Goal: Task Accomplishment & Management: Complete application form

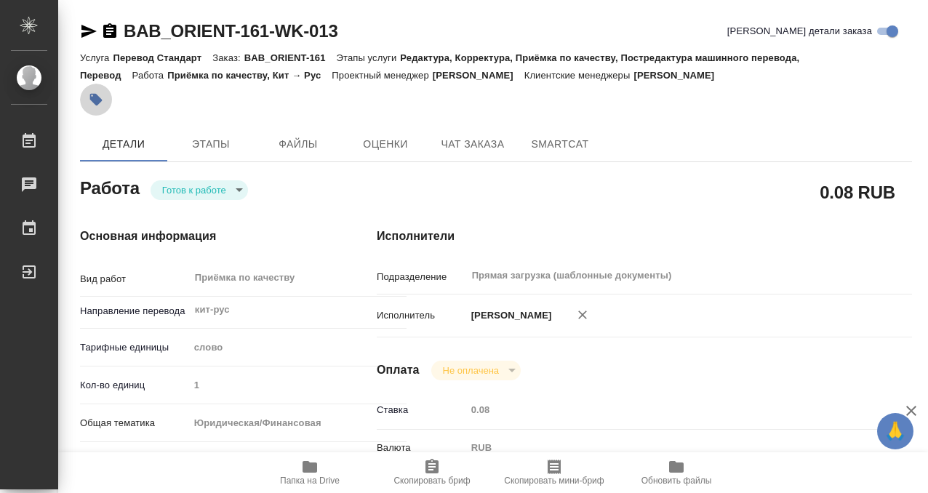
click at [101, 100] on icon "button" at bounding box center [96, 100] width 12 height 12
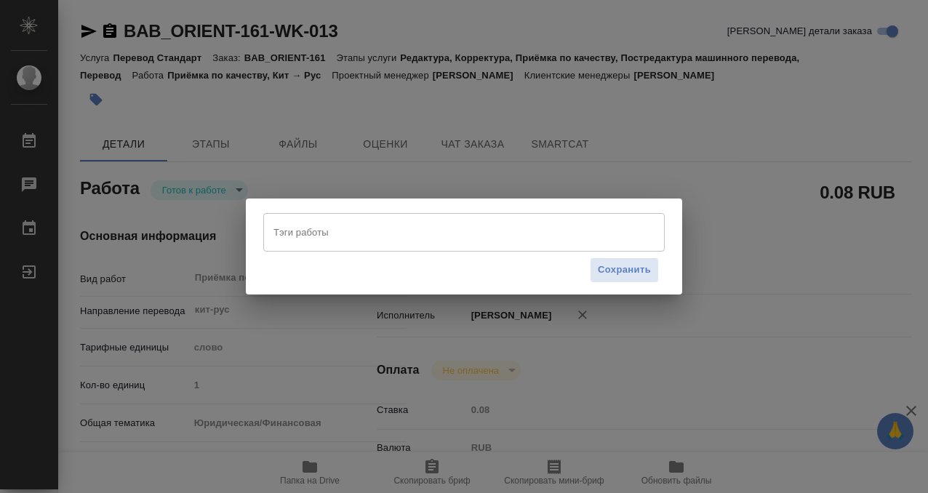
click at [409, 241] on input "Тэги работы" at bounding box center [450, 232] width 361 height 25
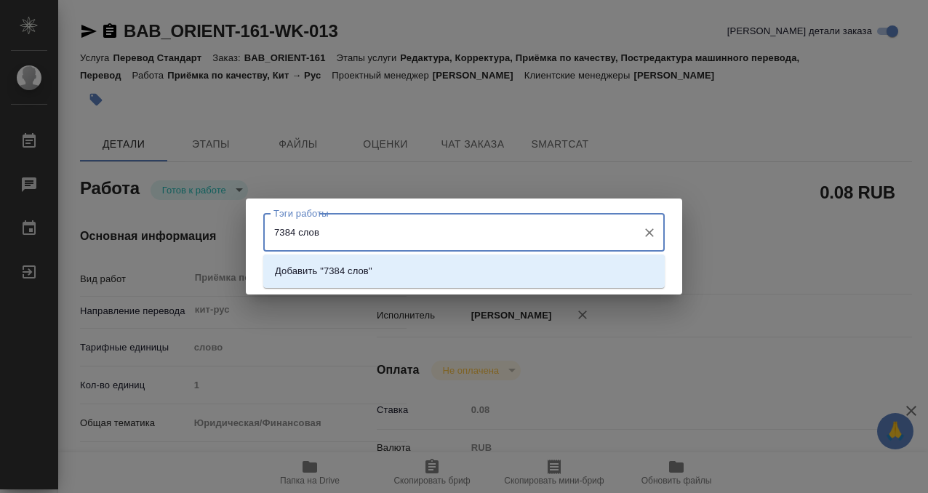
type input "7384 слова"
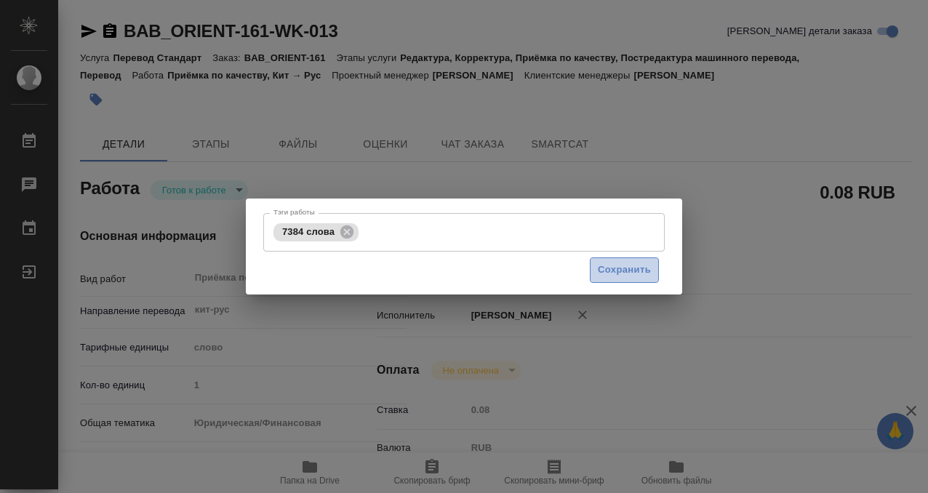
click at [626, 273] on span "Сохранить" at bounding box center [624, 270] width 53 height 17
type input "readyForWork"
type input "кит-рус"
type input "5a8b1489cc6b4906c91bfd90"
type input "1"
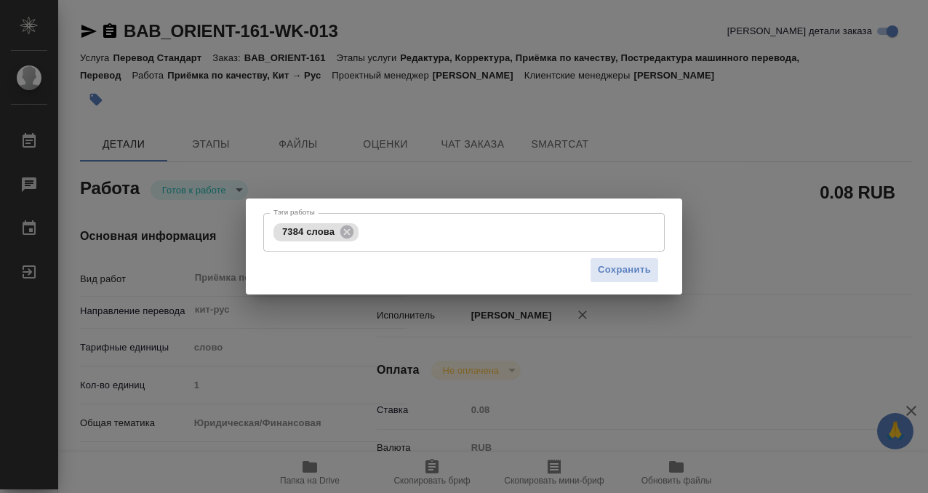
type input "yr-fn"
type input "5f647205b73bc97568ca66c0"
checkbox input "true"
type input "04.09.2025 15:07"
type input "08.09.2025 12:30"
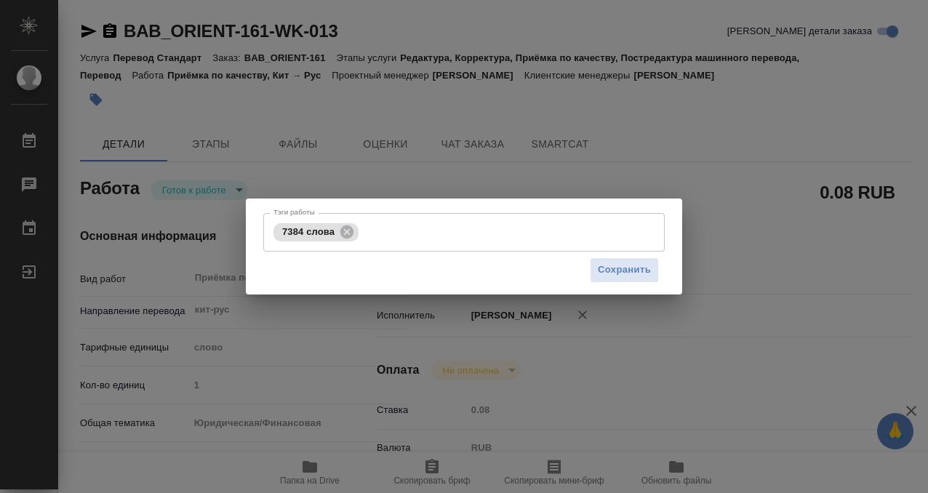
type input "08.09.2025 12:30"
type input "Прямая загрузка (шаблонные документы)"
type input "notPayed"
type input "0.08"
type input "RUB"
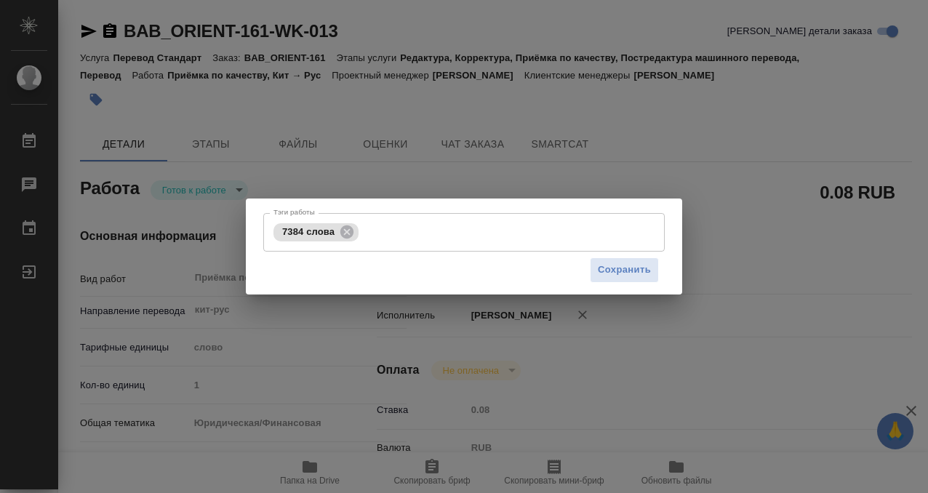
type input "[PERSON_NAME]"
type input "BAB_ORIENT-161"
type input "Перевод Стандарт"
type input "Редактура, Корректура, Приёмка по качеству, Постредактура машинного перевода, П…"
type input "Голубев Дмитрий"
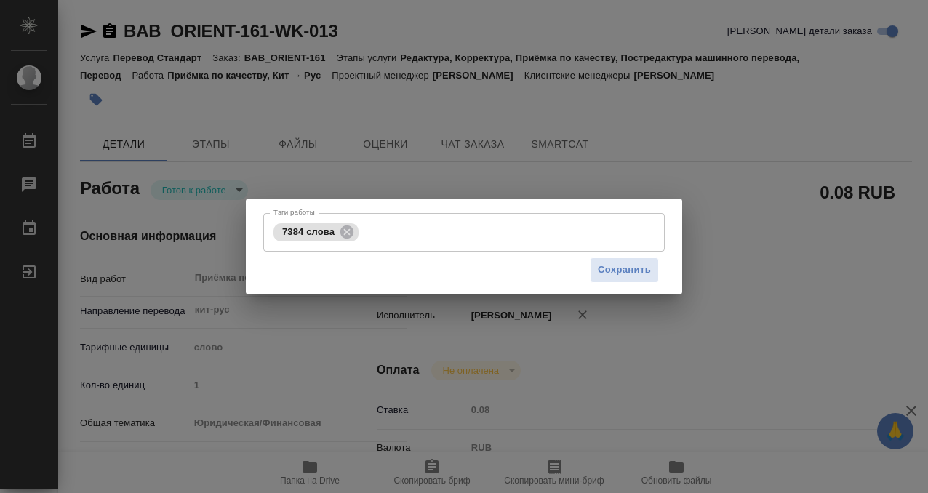
type input "Арсеньева Вера"
type input "/Clients/Orient/Orders/BAB_ORIENT-161"
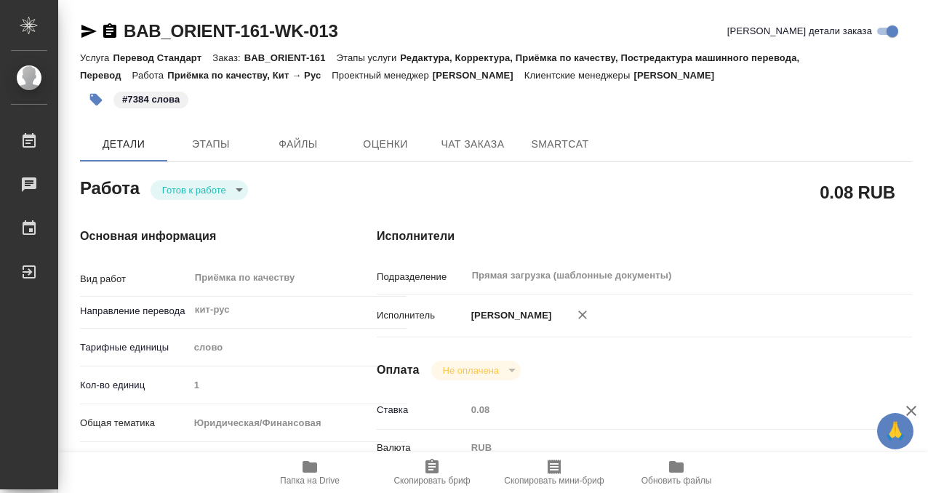
click at [205, 187] on body "🙏 .cls-1 fill:#fff; AWATERA Kobzeva Elizaveta Работы 0 Чаты График Выйти BAB_OR…" at bounding box center [464, 246] width 928 height 493
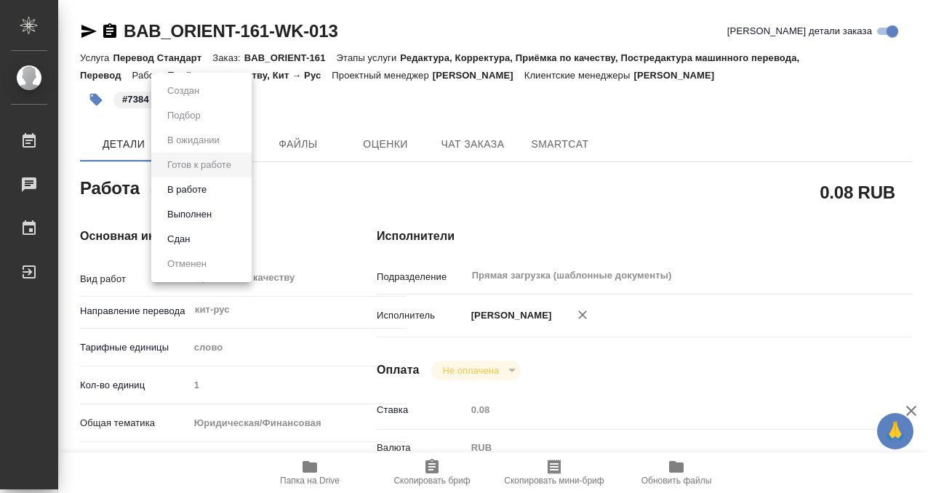
click at [228, 212] on li "Выполнен" at bounding box center [201, 214] width 100 height 25
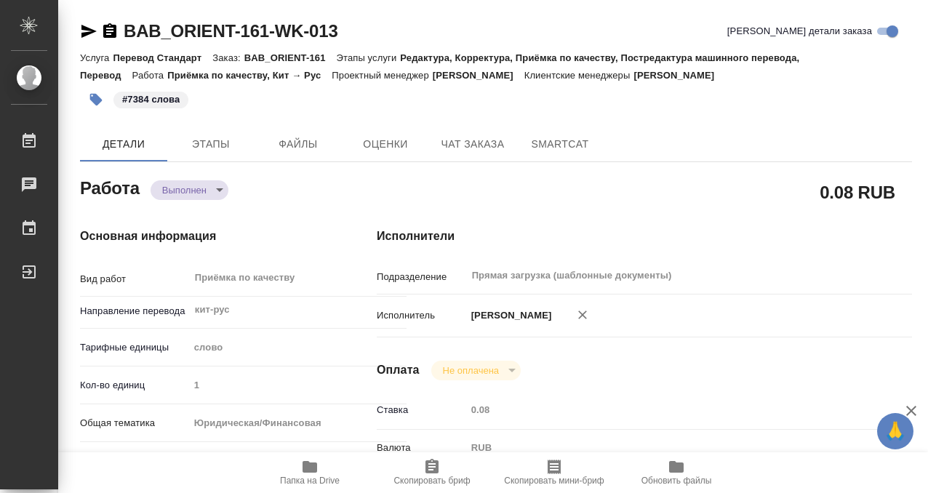
type textarea "x"
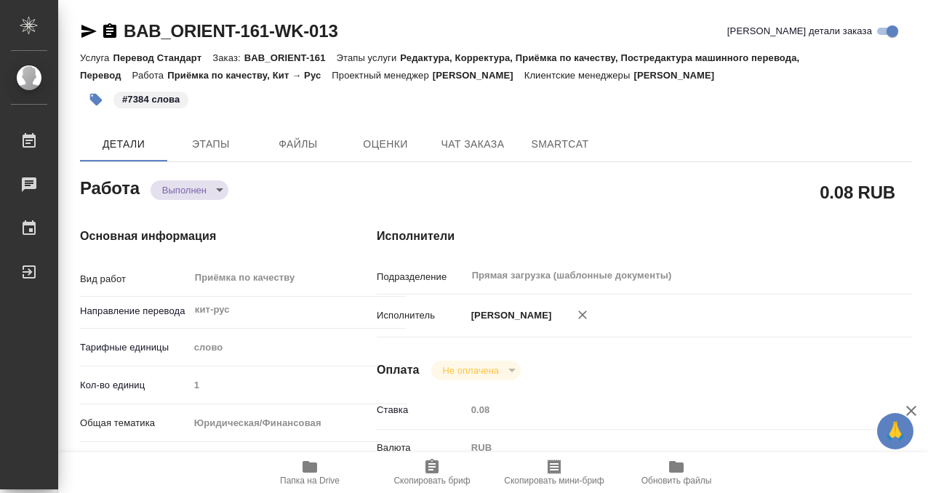
type textarea "x"
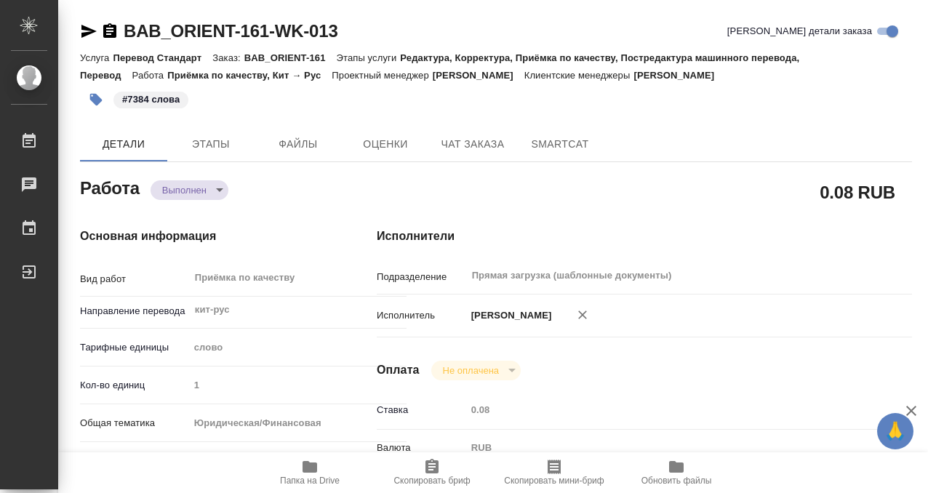
click at [111, 32] on icon "button" at bounding box center [109, 30] width 13 height 15
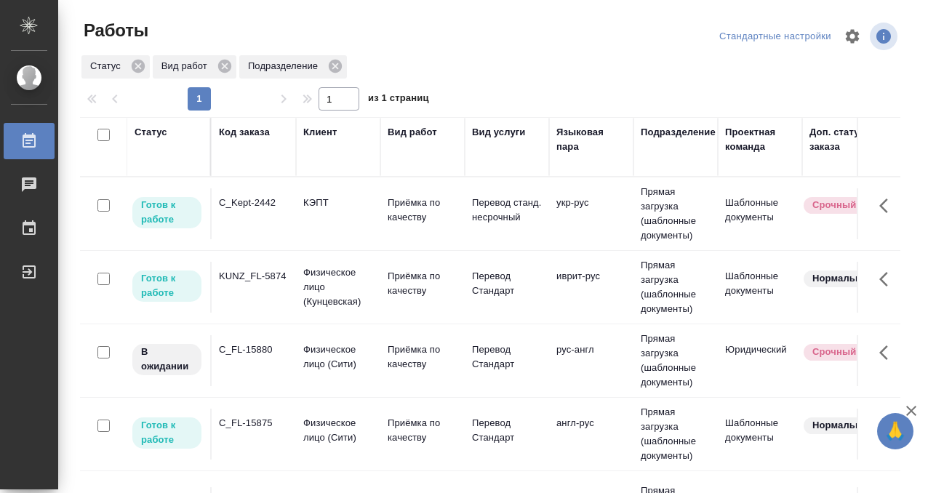
click at [266, 211] on td "C_Kept-2442" at bounding box center [254, 213] width 84 height 51
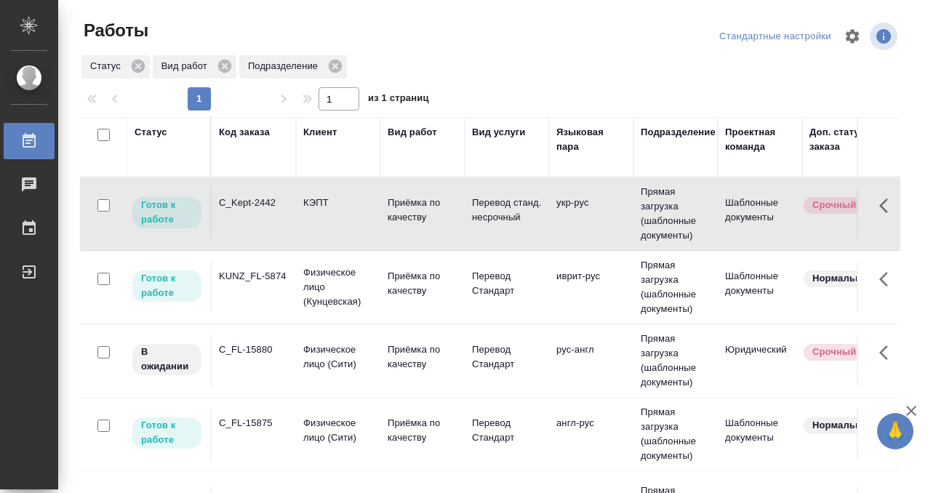
click at [266, 211] on td "C_Kept-2442" at bounding box center [254, 213] width 84 height 51
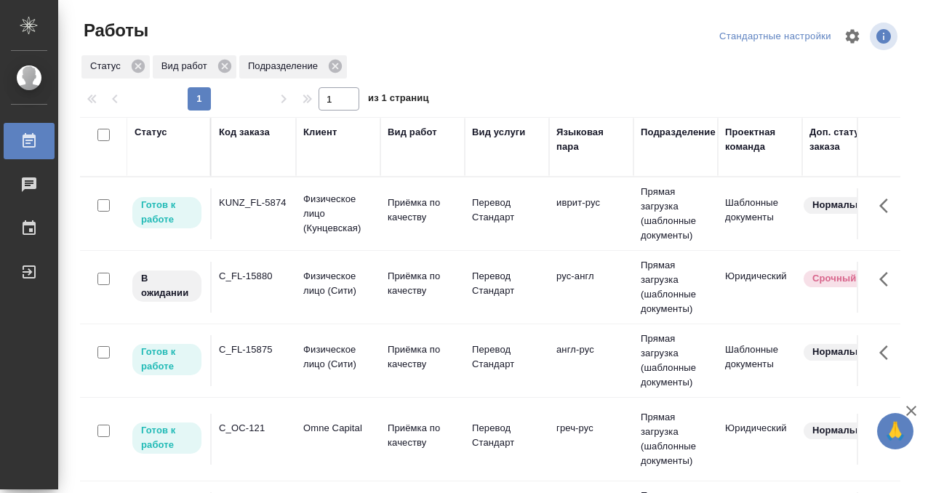
click at [266, 190] on td "KUNZ_FL-5874" at bounding box center [254, 213] width 84 height 51
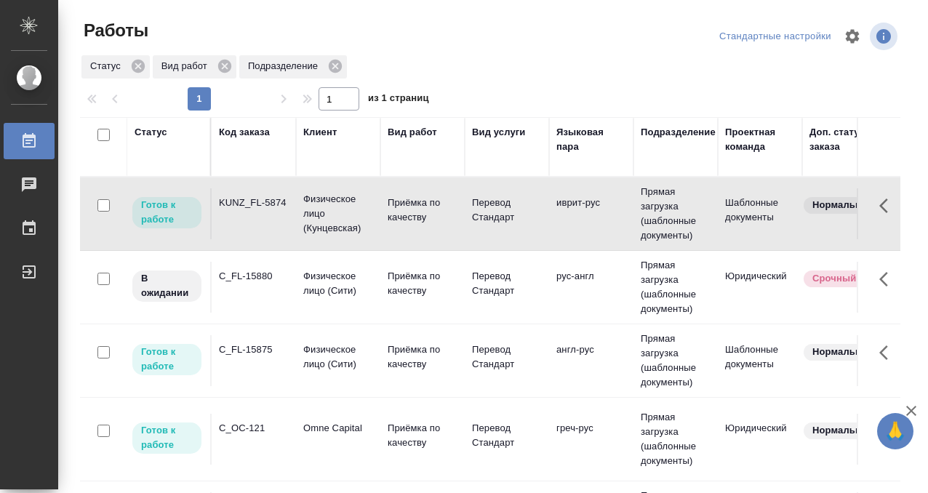
click at [266, 190] on td "KUNZ_FL-5874" at bounding box center [254, 213] width 84 height 51
click at [257, 283] on div "C_FL-15880" at bounding box center [254, 276] width 70 height 15
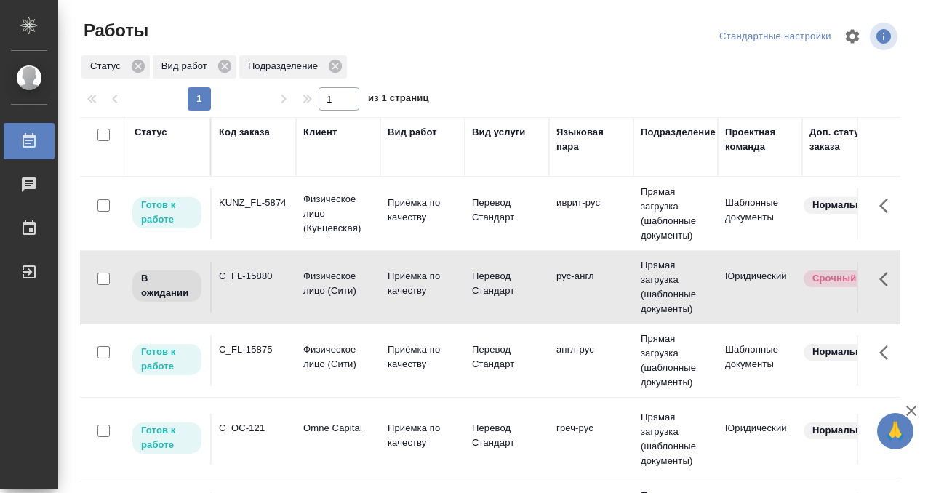
click at [257, 283] on div "C_FL-15880" at bounding box center [254, 276] width 70 height 15
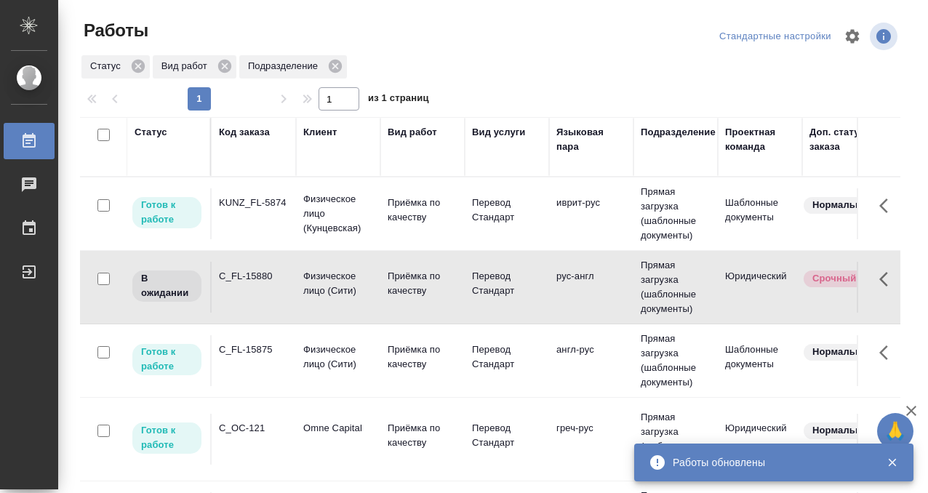
click at [295, 336] on td "C_FL-15875" at bounding box center [254, 360] width 84 height 51
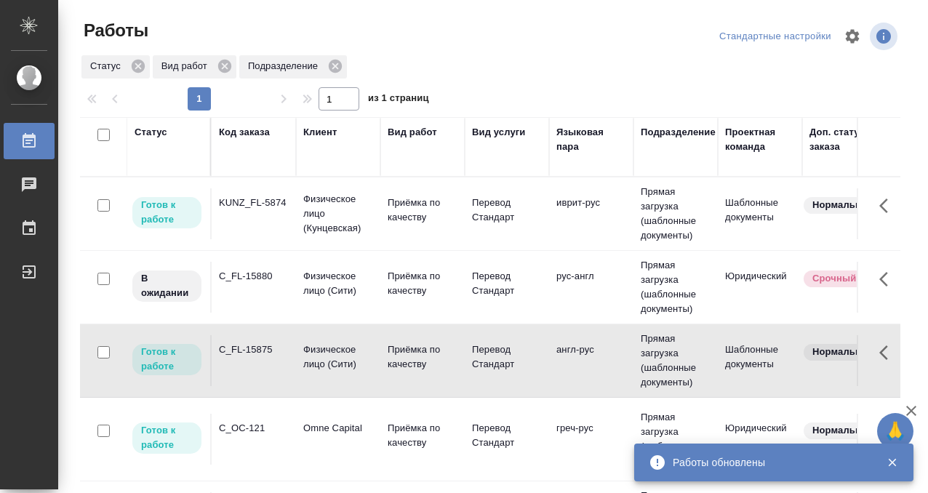
click at [295, 336] on td "C_FL-15875" at bounding box center [254, 360] width 84 height 51
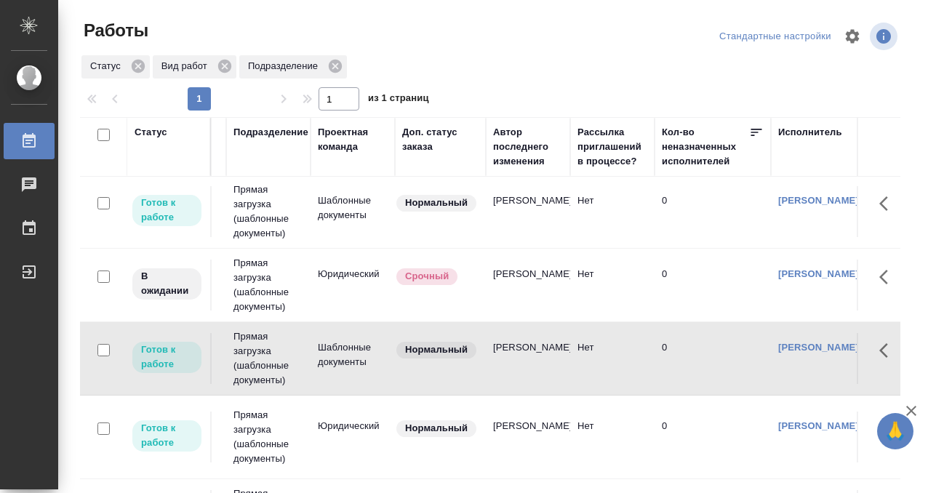
scroll to position [2, 0]
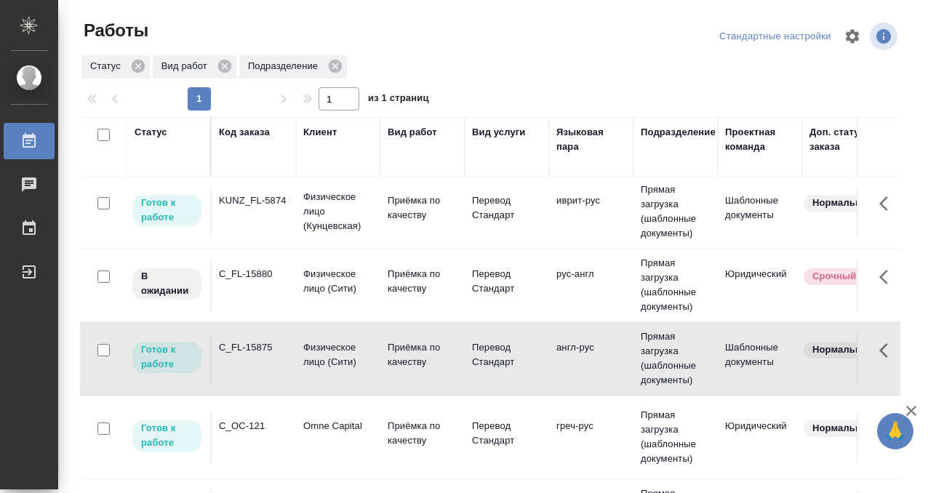
click at [268, 359] on td "C_FL-15875" at bounding box center [254, 358] width 84 height 51
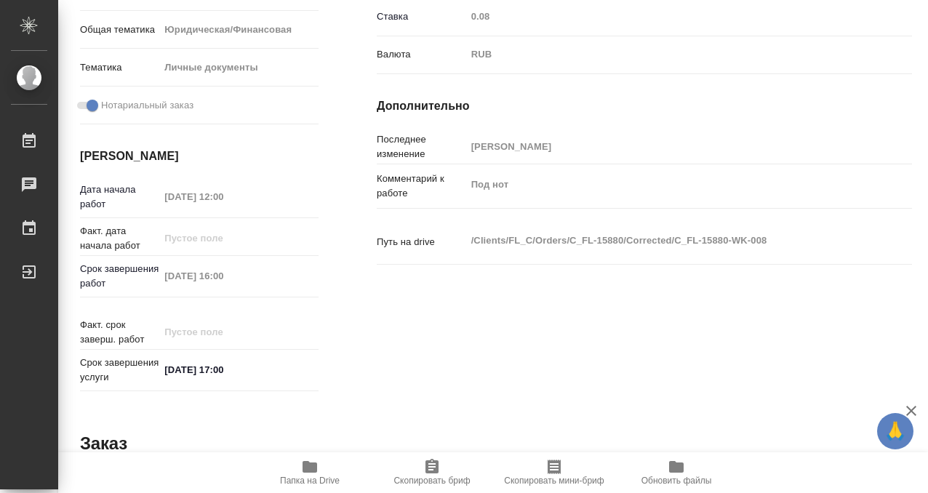
scroll to position [777, 0]
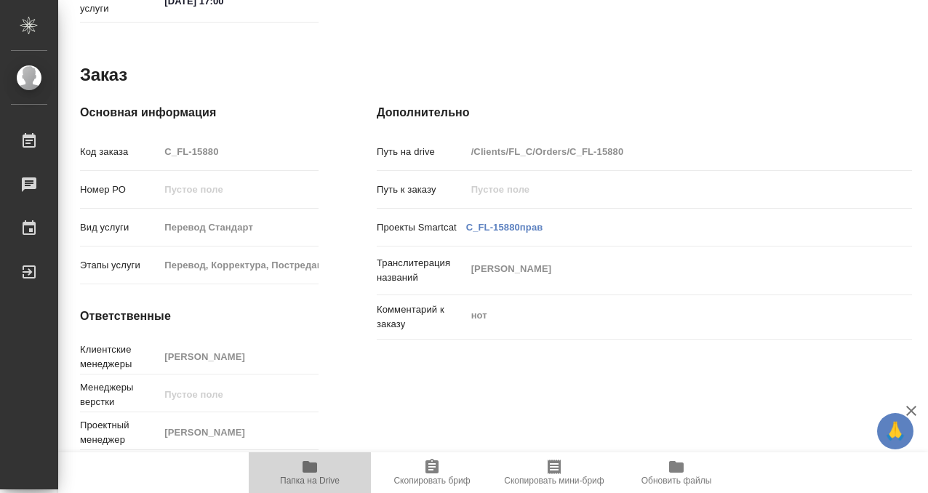
click at [313, 474] on icon "button" at bounding box center [309, 466] width 17 height 17
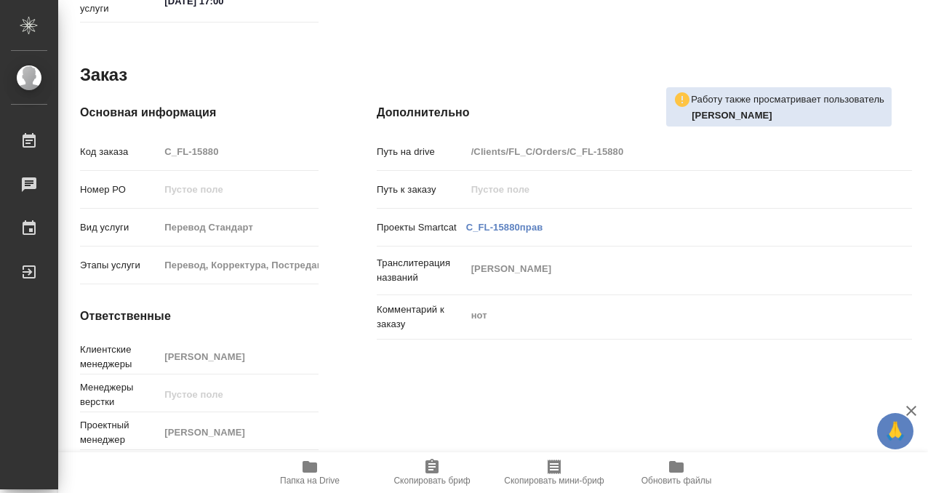
scroll to position [0, 0]
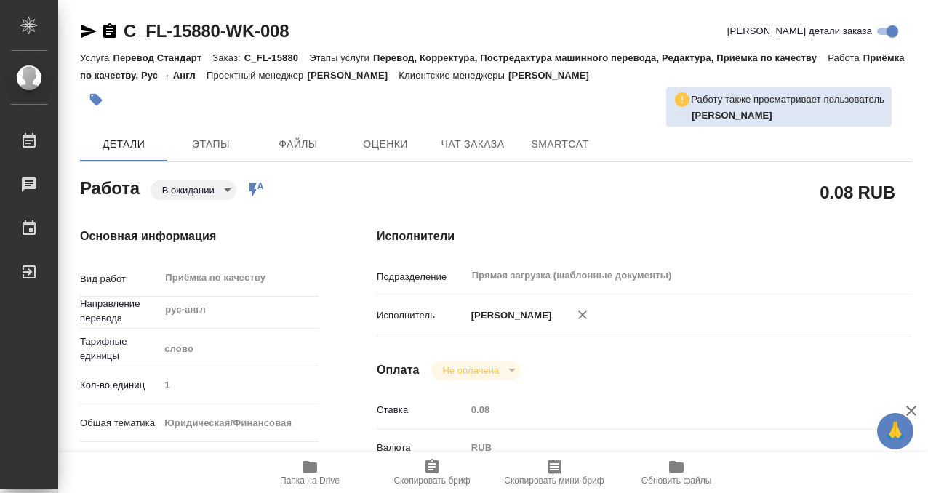
click at [95, 95] on icon "button" at bounding box center [96, 100] width 12 height 12
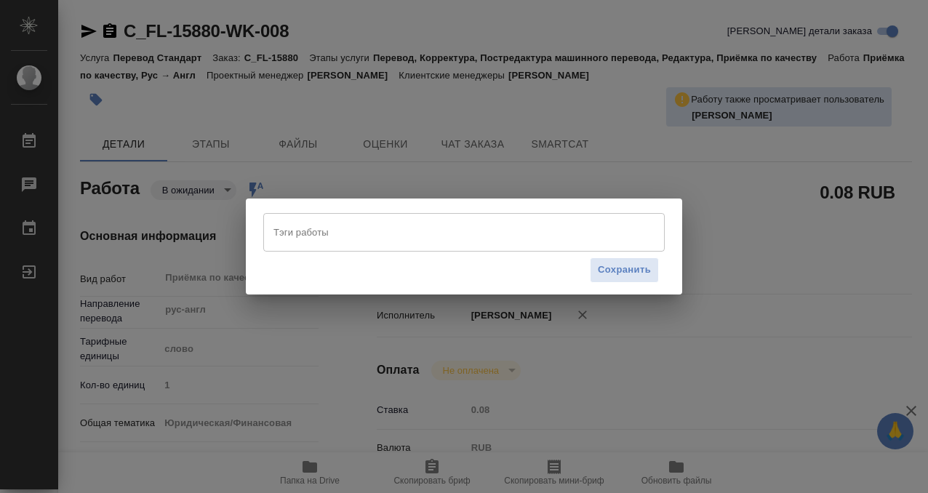
click at [308, 239] on input "Тэги работы" at bounding box center [450, 232] width 361 height 25
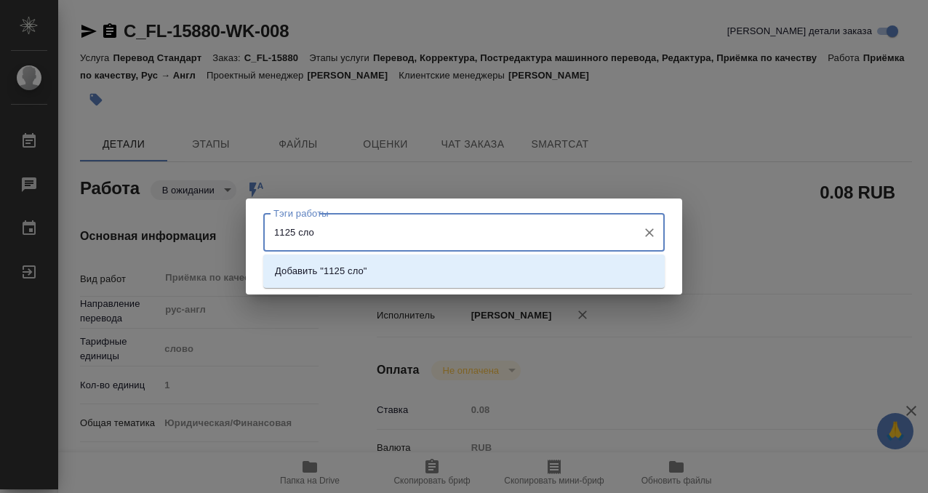
type input "1125 слов"
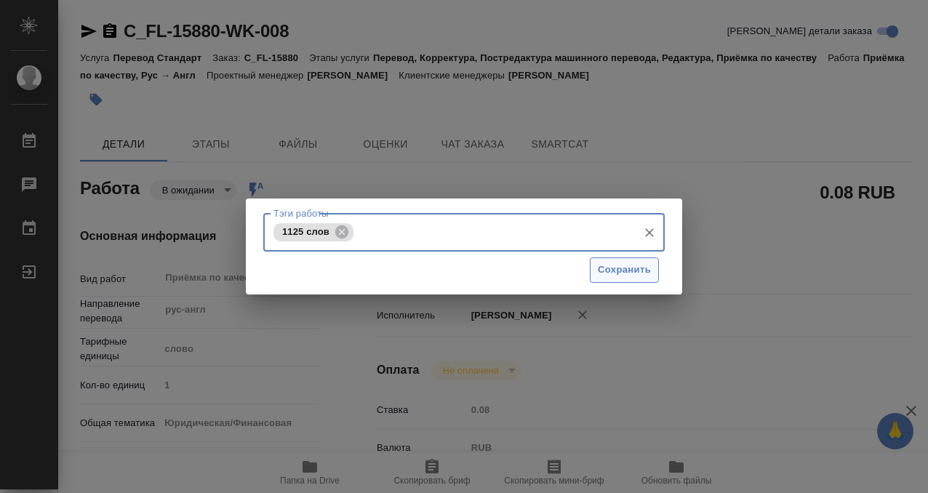
click at [642, 270] on span "Сохранить" at bounding box center [624, 270] width 53 height 17
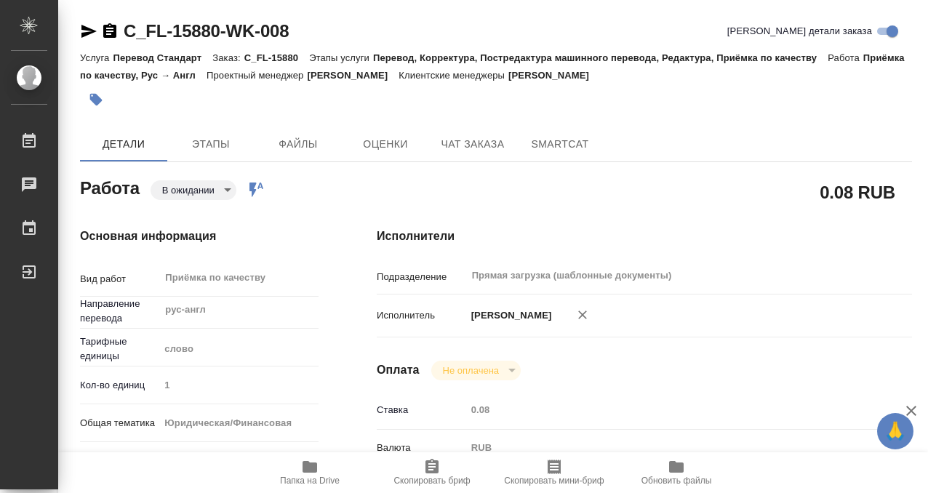
type input "pending"
type input "рус-англ"
type input "5a8b1489cc6b4906c91bfd90"
type input "1"
type input "yr-fn"
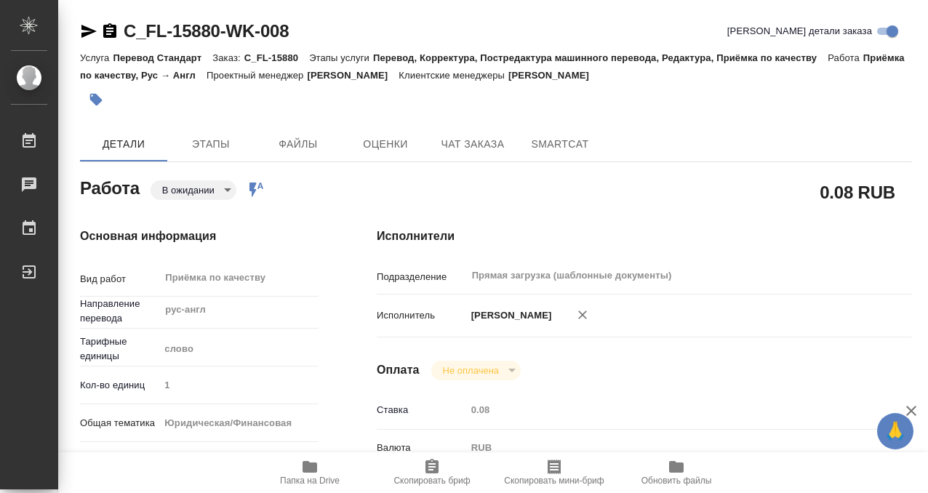
type input "5a8b8b956a9677013d343cfe"
checkbox input "true"
type input "08.09.2025 12:00"
type input "08.09.2025 16:00"
type input "08.09.2025 17:00"
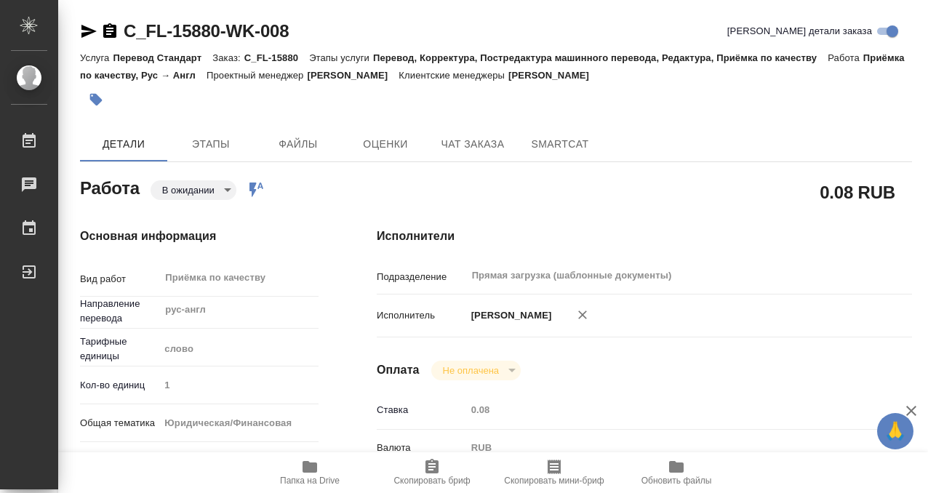
type input "Прямая загрузка (шаблонные документы)"
type input "notPayed"
type input "0.08"
type input "RUB"
type input "[PERSON_NAME]"
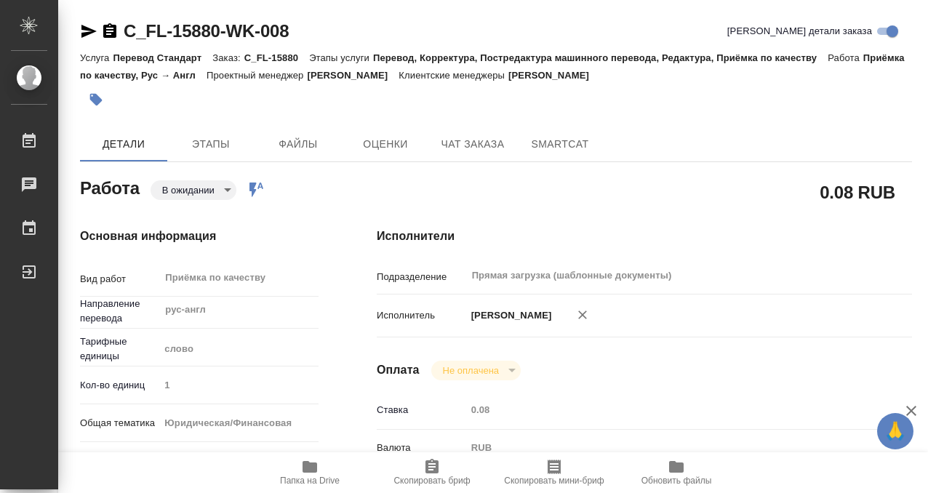
type input "C_FL-15880"
type input "Перевод Стандарт"
type input "Перевод, Корректура, Постредактура машинного перевода, Редактура, Приёмка по ка…"
type input "Лямина Надежда"
type input "/Clients/FL_C/Orders/C_FL-15880"
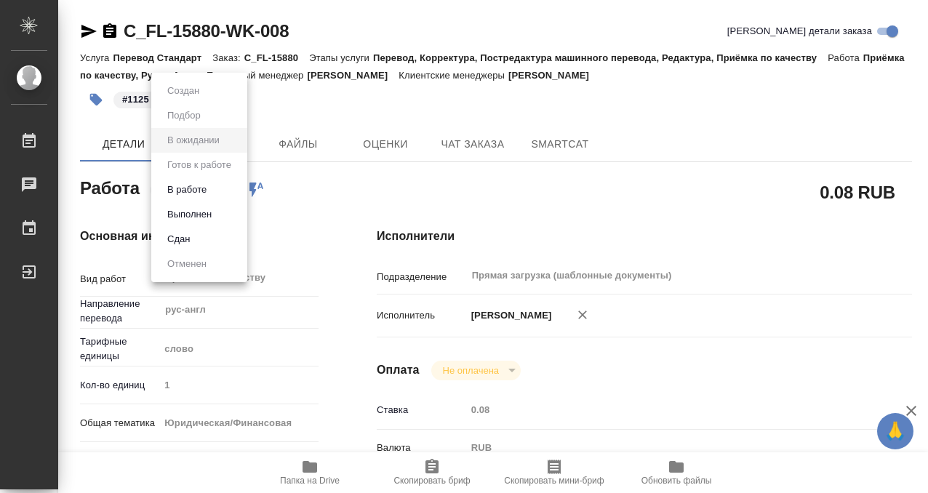
click at [220, 189] on body "🙏 .cls-1 fill:#fff; AWATERA Kobzeva Elizaveta Работы 0 Чаты График Выйти C_FL-1…" at bounding box center [464, 246] width 928 height 493
click at [218, 210] on li "Выполнен" at bounding box center [199, 214] width 96 height 25
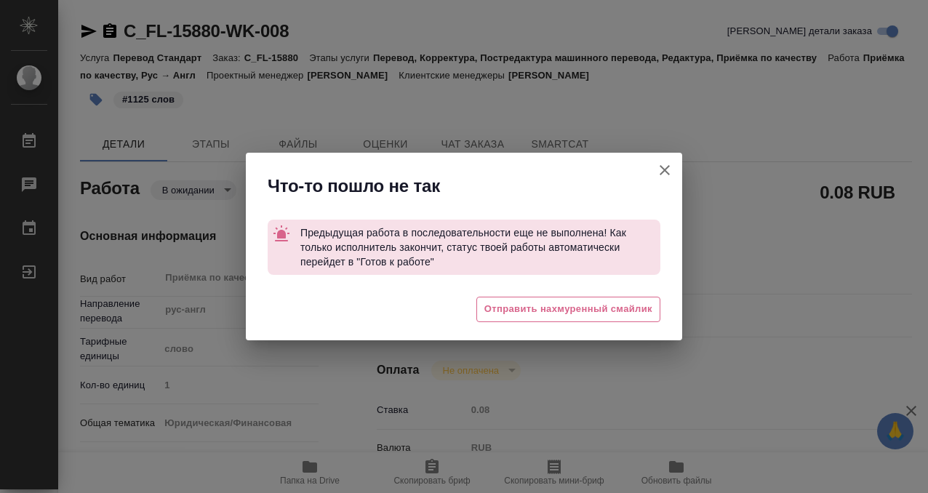
type textarea "x"
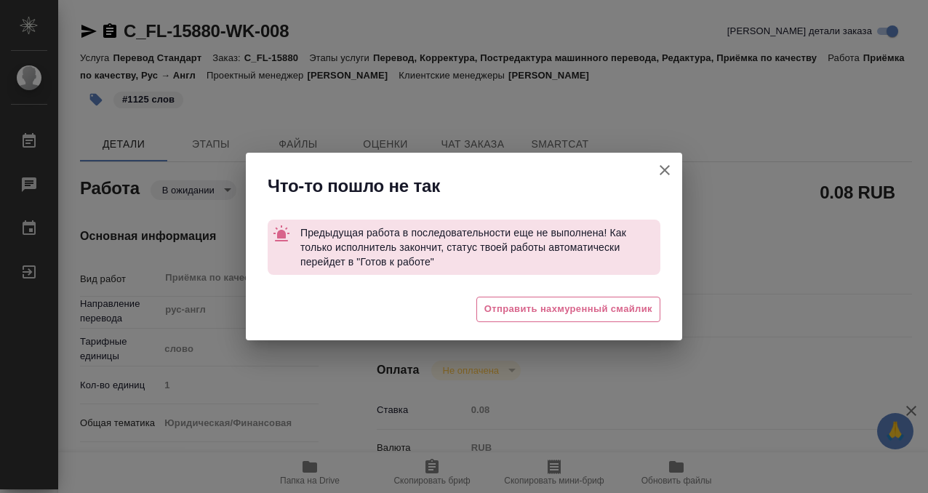
type textarea "x"
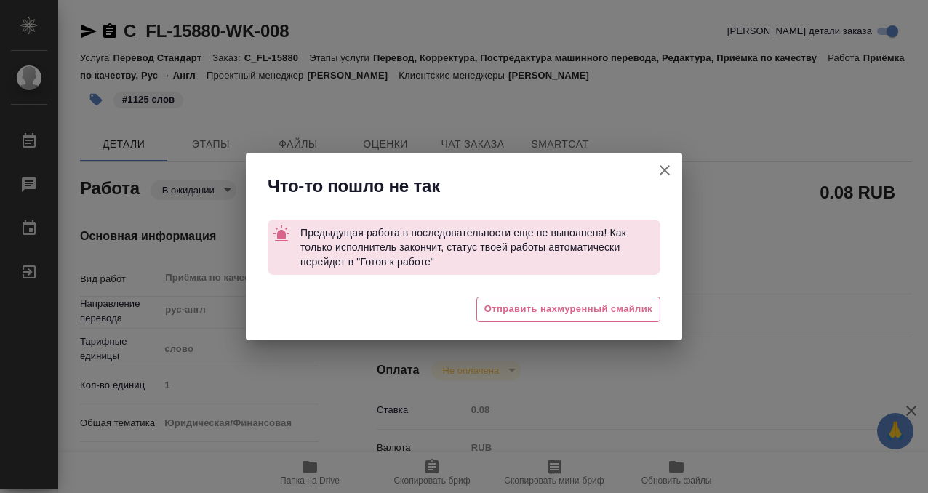
click at [667, 169] on icon "button" at bounding box center [664, 169] width 17 height 17
type textarea "x"
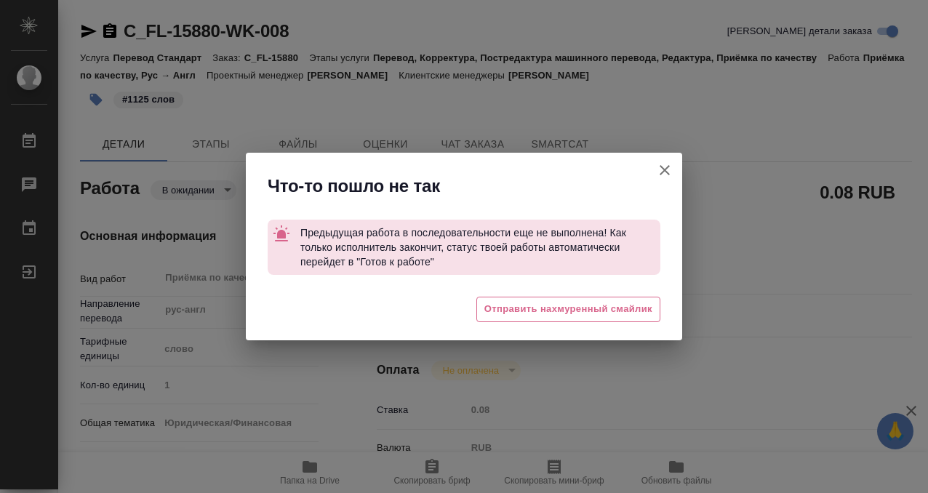
type textarea "x"
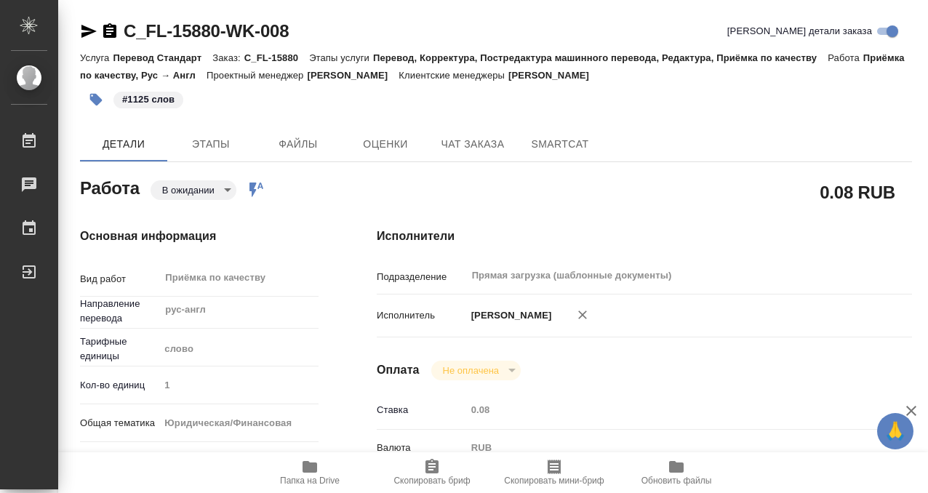
click at [114, 31] on icon "button" at bounding box center [109, 30] width 13 height 15
click at [225, 192] on body "🙏 .cls-1 fill:#fff; AWATERA Kobzeva Elizaveta Работы 0 Чаты График Выйти C_FL-1…" at bounding box center [464, 246] width 928 height 493
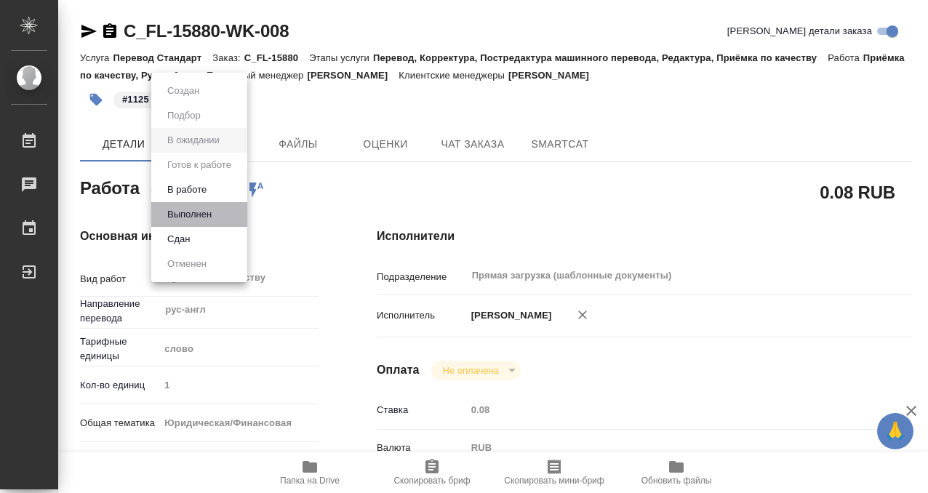
click at [218, 223] on li "Выполнен" at bounding box center [199, 214] width 96 height 25
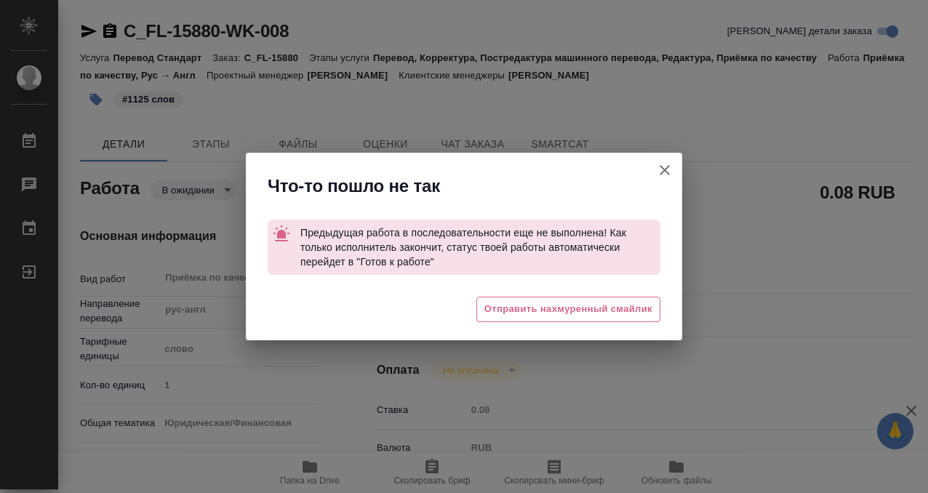
type textarea "x"
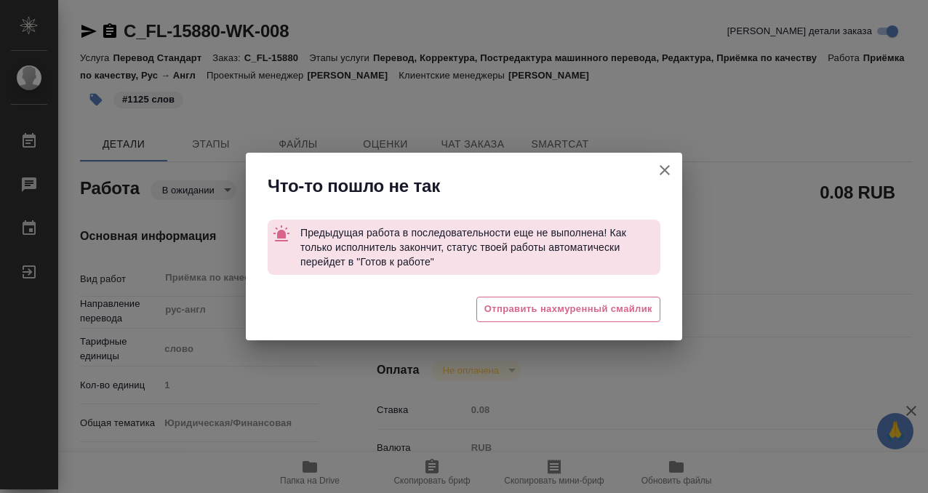
type textarea "x"
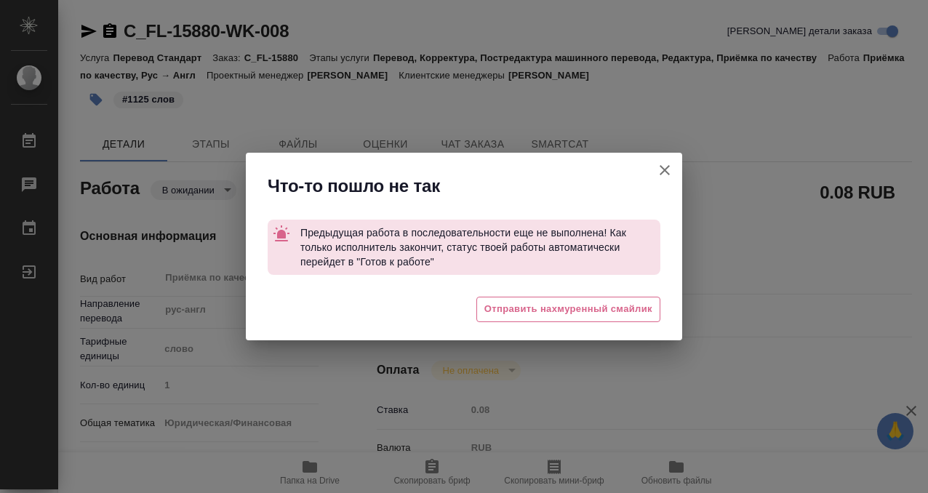
type textarea "x"
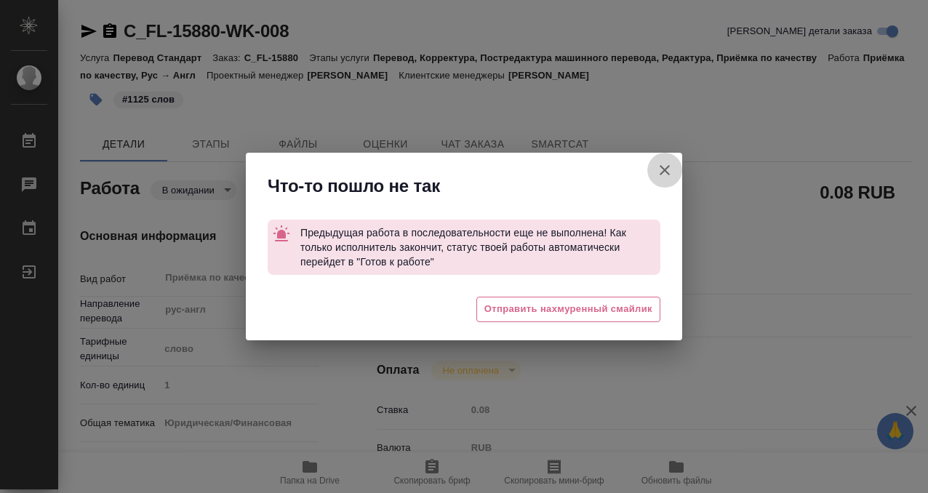
click at [665, 171] on icon "button" at bounding box center [665, 170] width 10 height 10
type textarea "x"
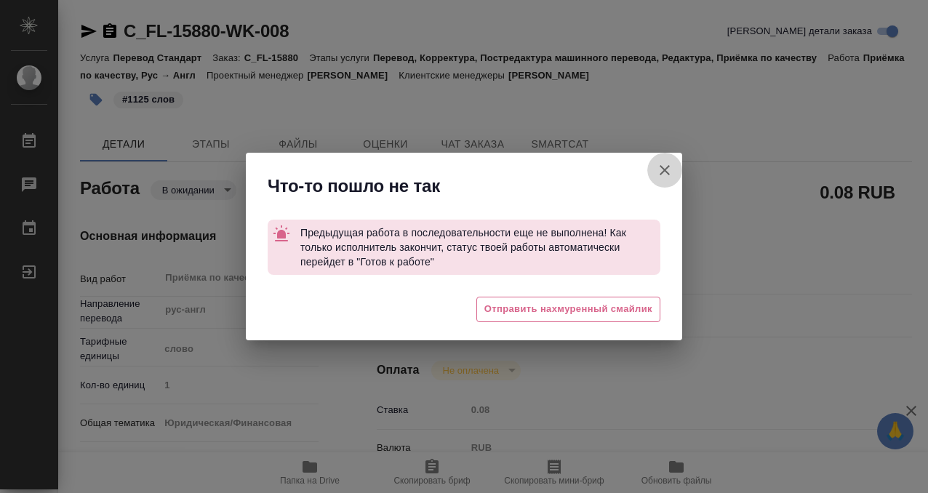
type textarea "x"
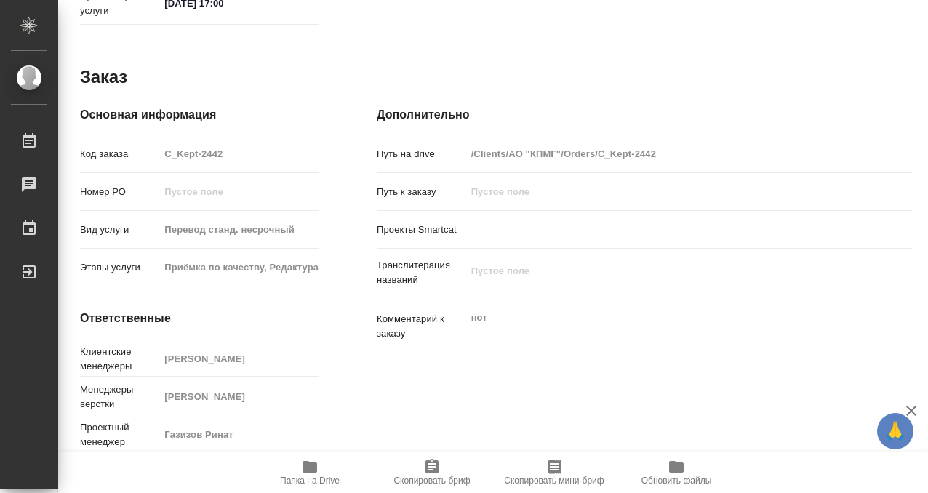
scroll to position [777, 0]
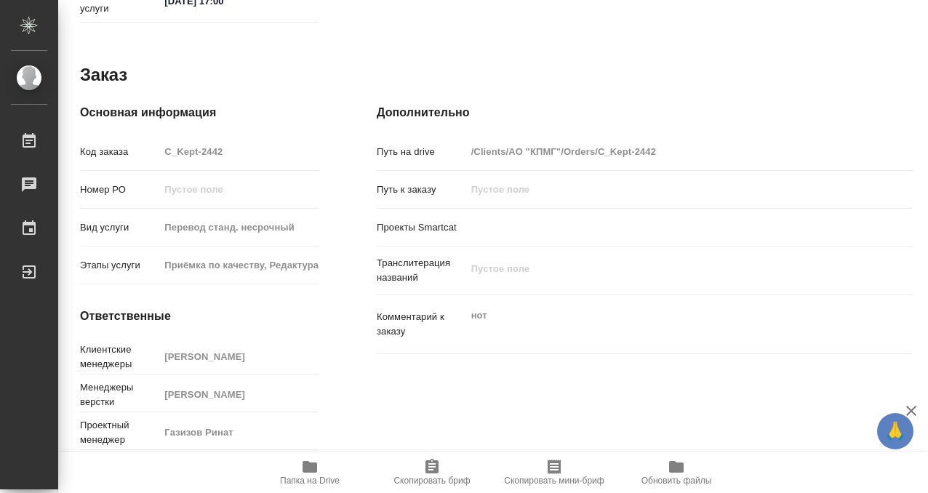
click at [313, 465] on icon "button" at bounding box center [310, 467] width 15 height 12
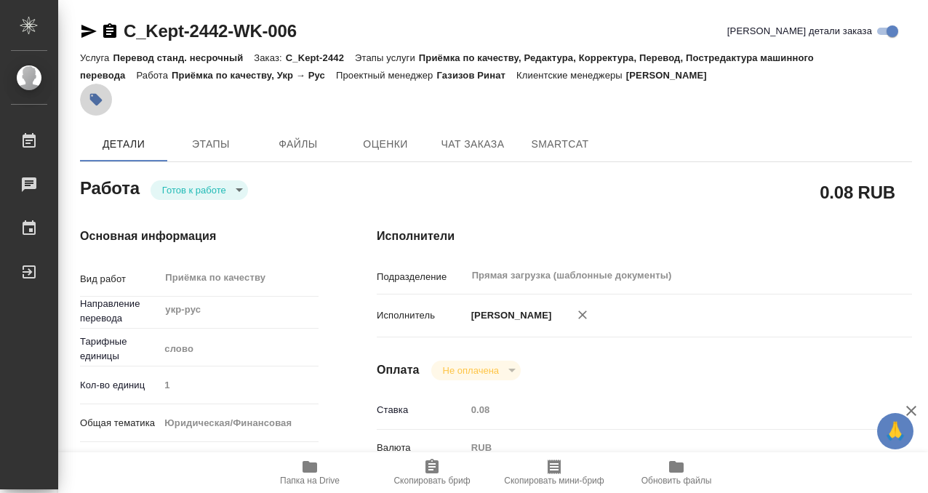
click at [103, 97] on button "button" at bounding box center [96, 100] width 32 height 32
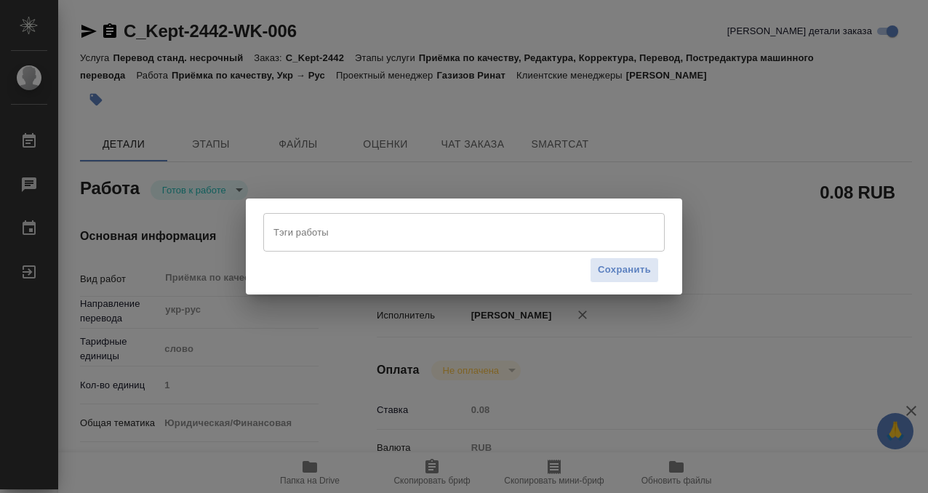
click at [356, 233] on input "Тэги работы" at bounding box center [450, 232] width 361 height 25
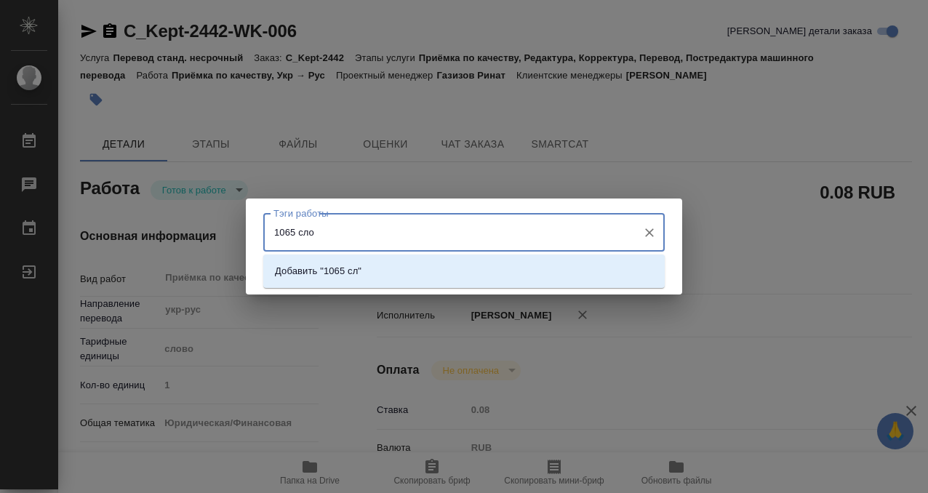
type input "1065 слов"
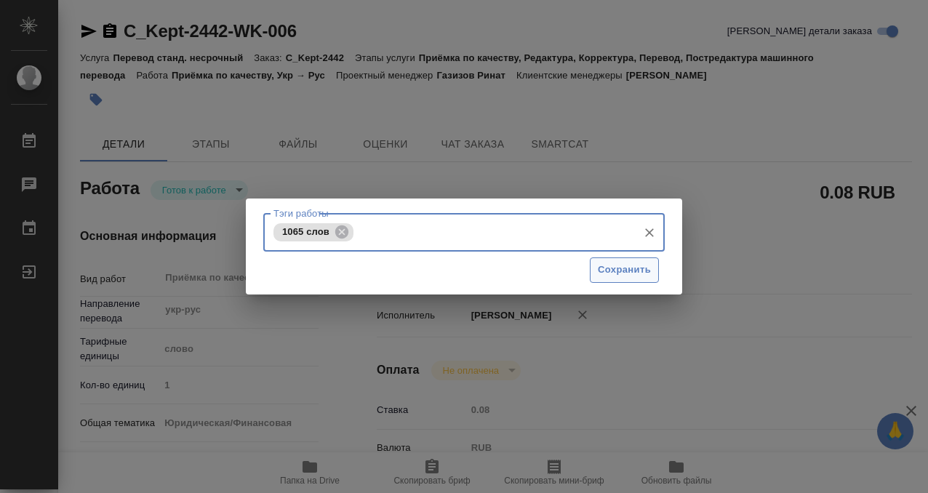
click at [628, 272] on span "Сохранить" at bounding box center [624, 270] width 53 height 17
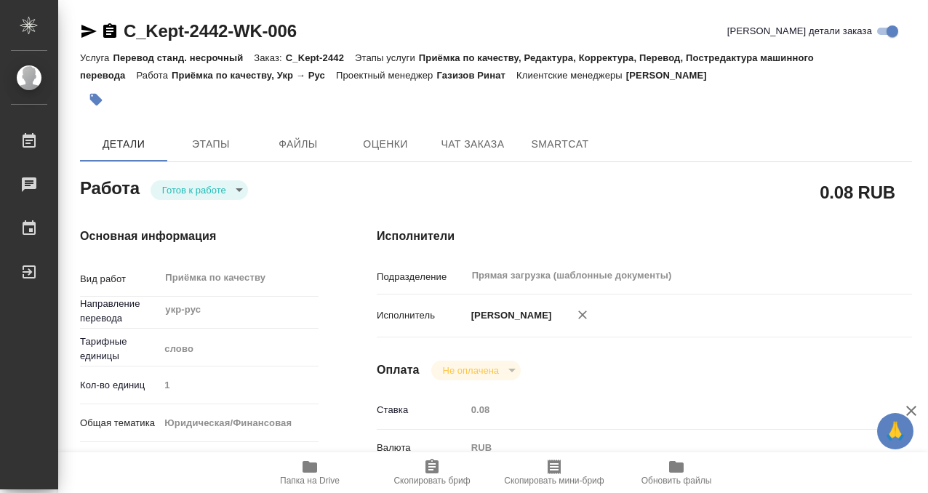
type input "readyForWork"
type input "укр-рус"
type input "5a8b1489cc6b4906c91bfd90"
type input "1"
type input "yr-fn"
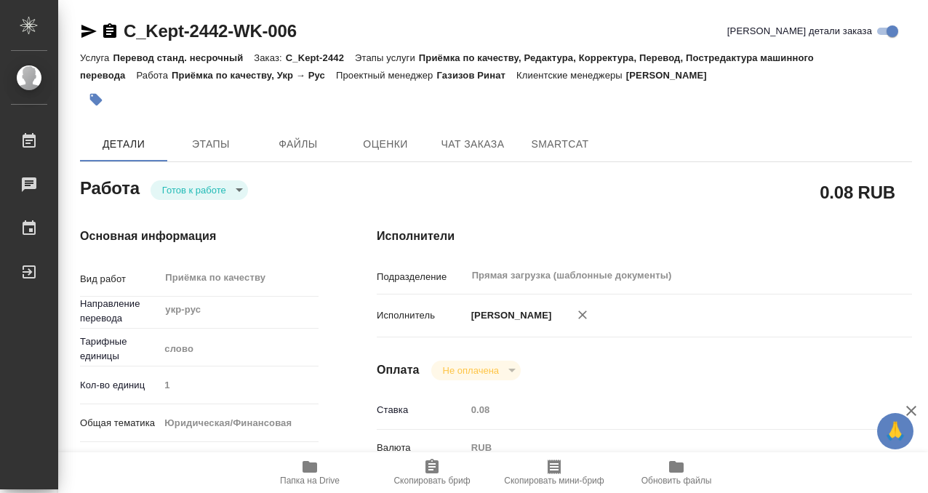
type input "5a8b8b956a9677013d343cfe"
checkbox input "true"
type input "08.09.2025 13:00"
type input "08.09.2025 14:00"
type input "[DATE] 17:00"
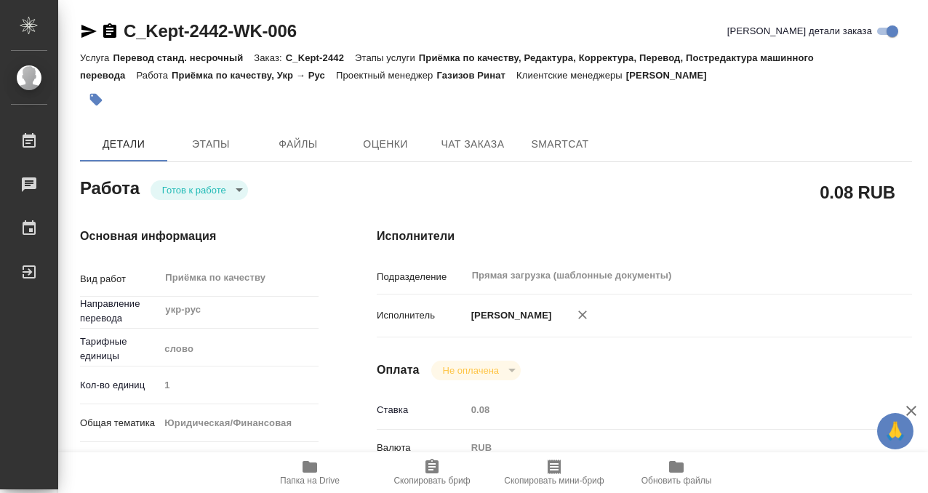
type input "Прямая загрузка (шаблонные документы)"
type input "notPayed"
type input "0.08"
type input "RUB"
type input "[PERSON_NAME]"
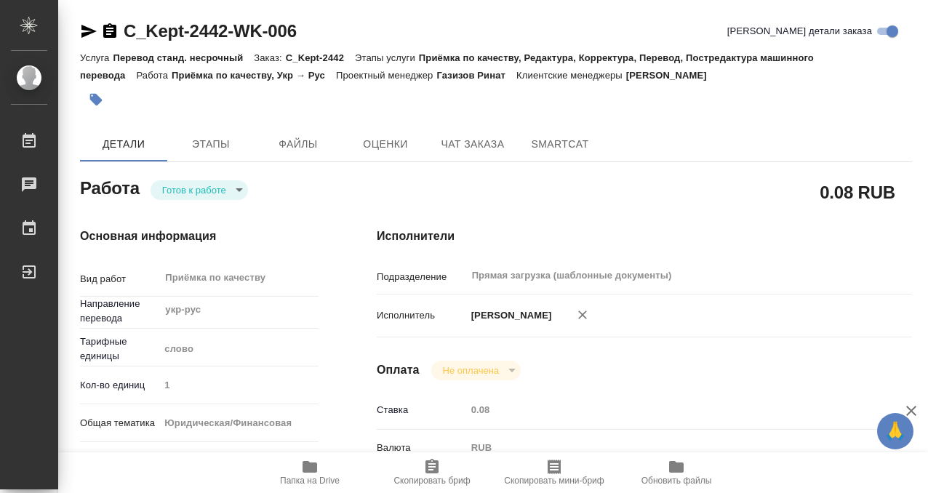
type input "C_Kept-2442"
type input "Перевод станд. несрочный"
type input "Приёмка по качеству, Редактура, Корректура, Перевод, Постредактура машинного пе…"
type input "[PERSON_NAME]"
type input "Арсеньева Вера"
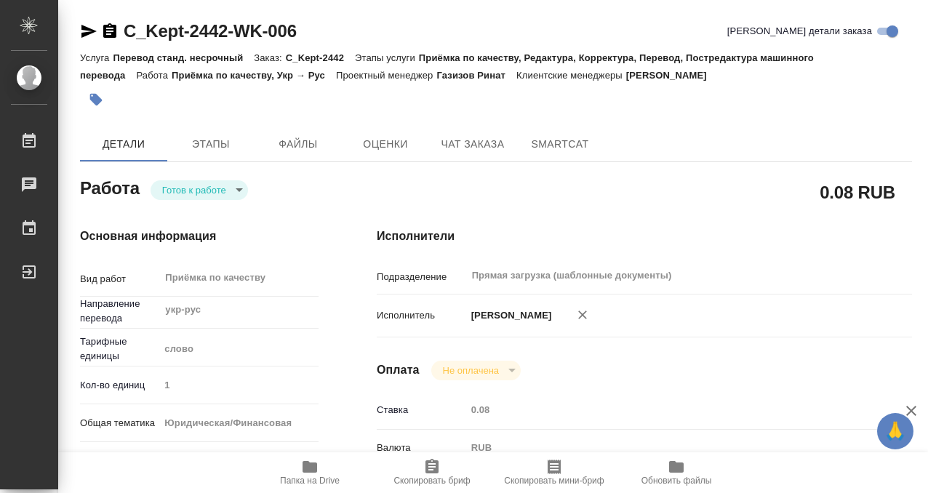
type input "/Clients/АО "КПМГ"/Orders/C_Kept-2442"
click at [205, 190] on body "🙏 .cls-1 fill:#fff; AWATERA Kobzeva Elizaveta Работы 0 Чаты График Выйти C_Kept…" at bounding box center [464, 246] width 928 height 493
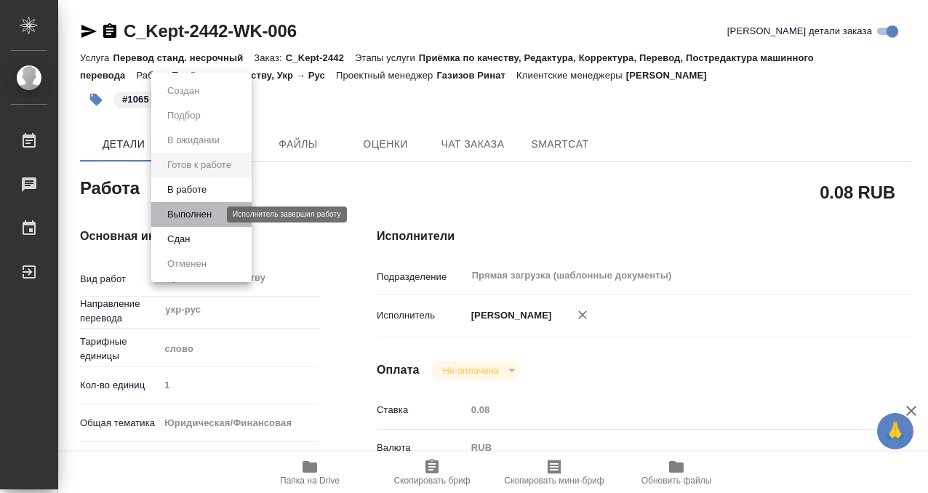
click at [210, 222] on button "Выполнен" at bounding box center [189, 215] width 53 height 16
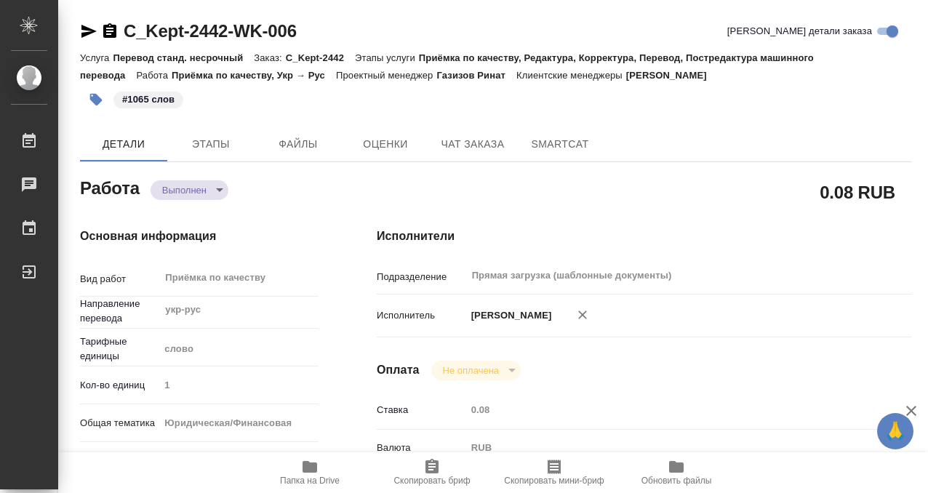
type textarea "x"
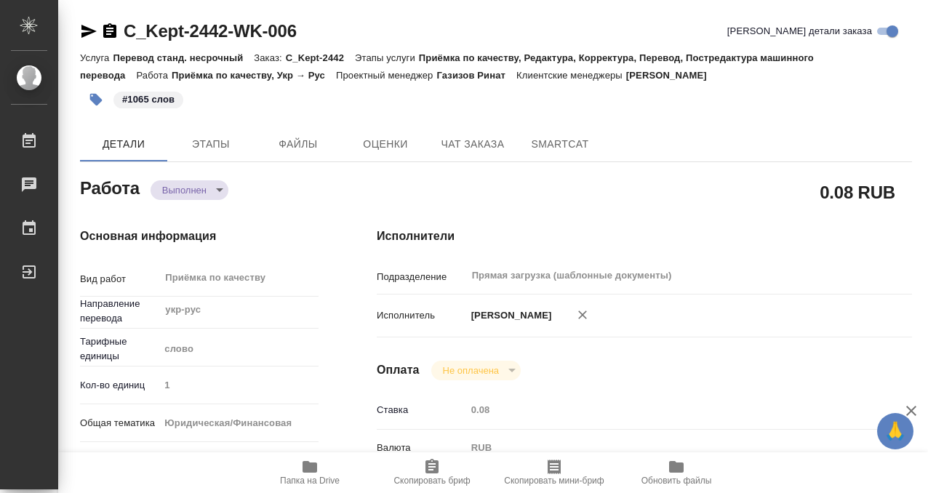
type textarea "x"
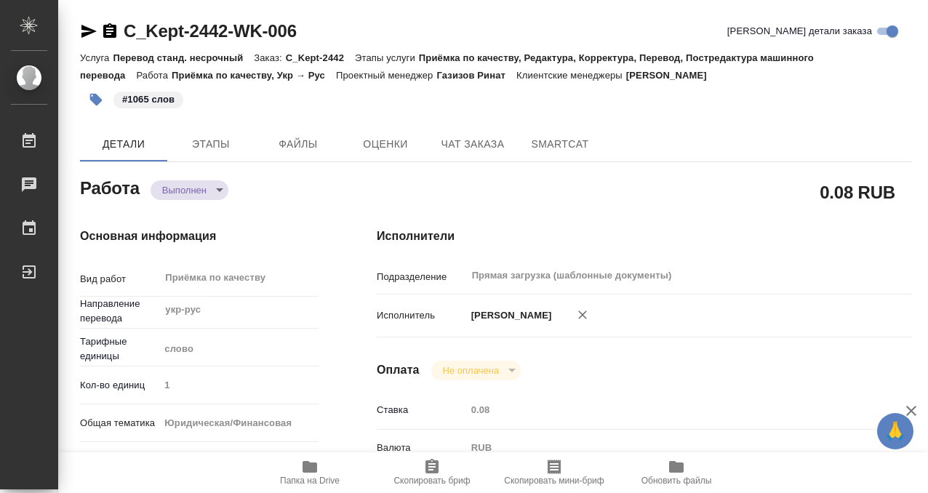
click at [109, 36] on icon "button" at bounding box center [109, 30] width 13 height 15
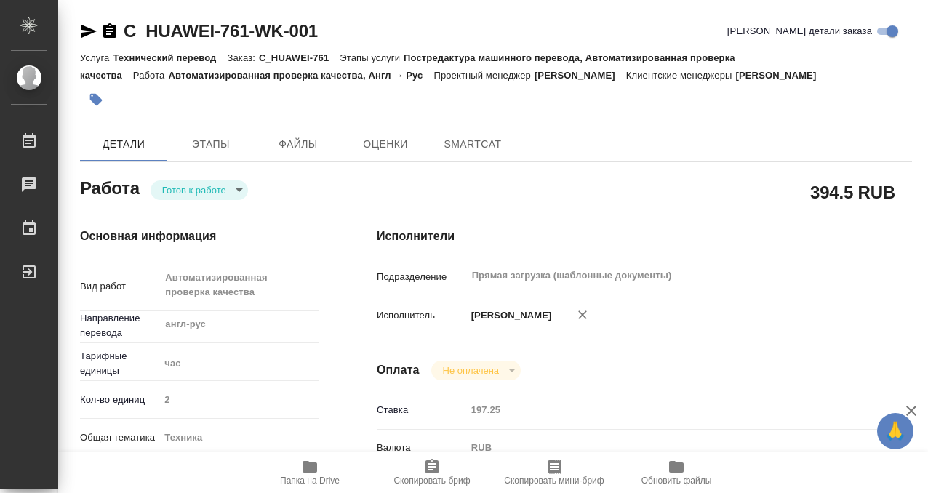
type textarea "x"
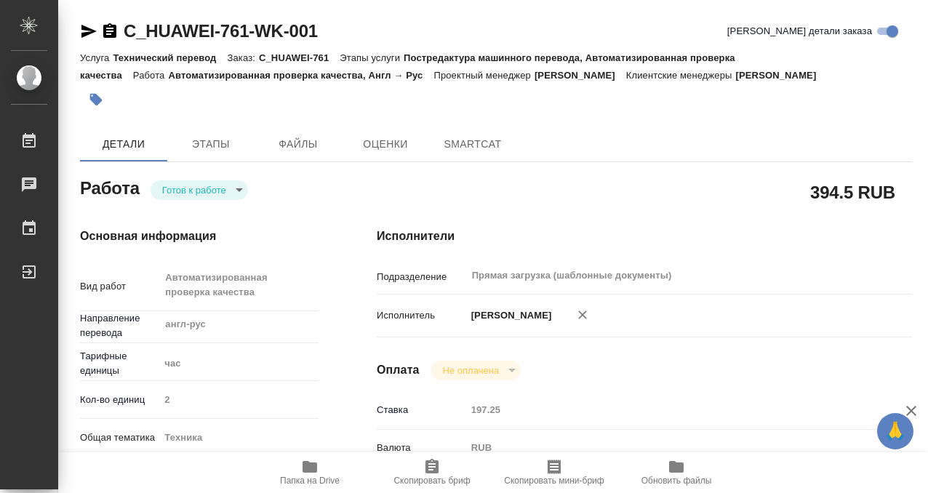
type textarea "x"
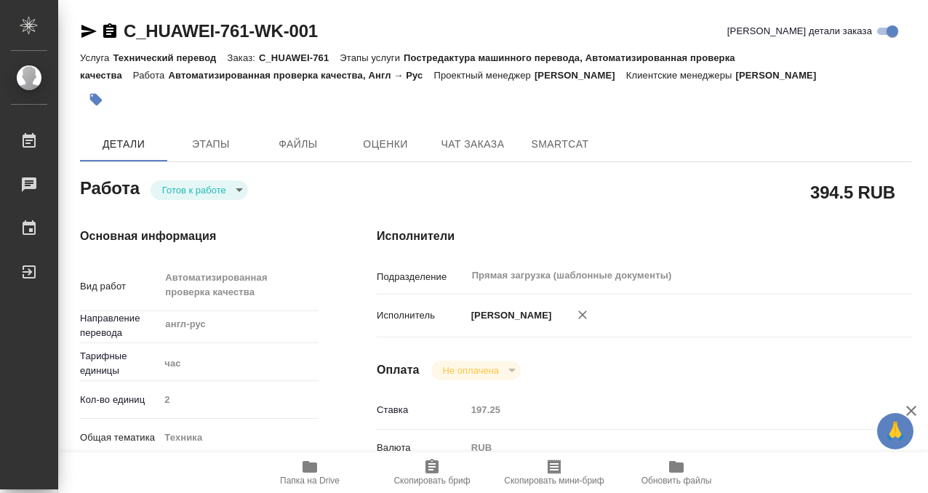
type textarea "x"
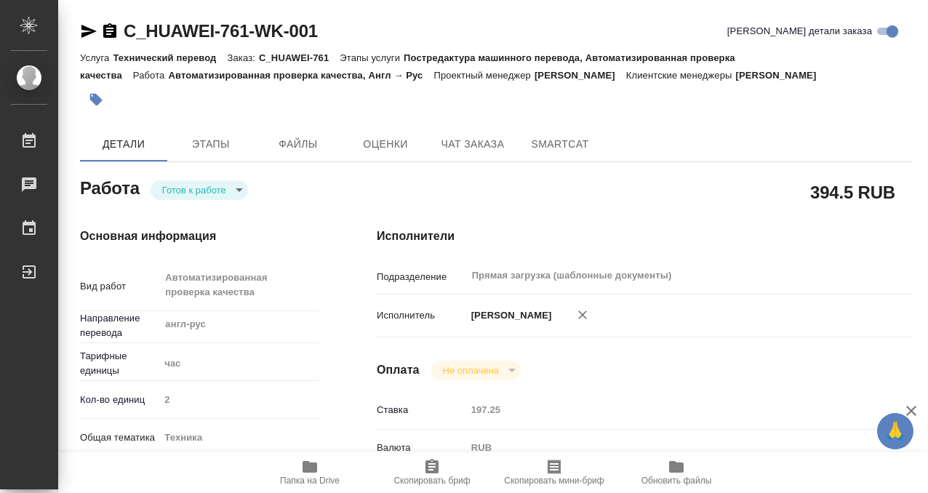
type textarea "x"
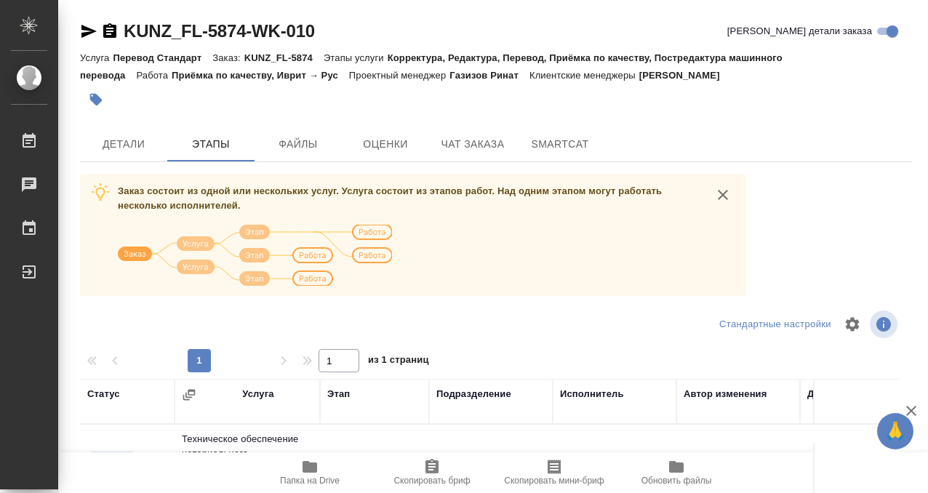
click at [120, 163] on div "KUNZ_FL-5874-WK-010 Кратко детали заказа Услуга Перевод Стандарт Заказ: KUNZ_FL…" at bounding box center [496, 371] width 848 height 743
click at [129, 148] on span "Детали" at bounding box center [124, 144] width 70 height 18
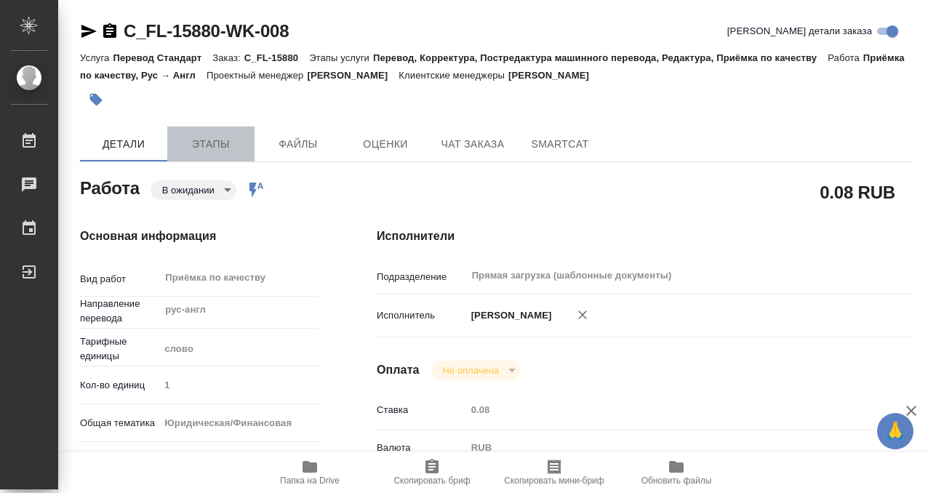
click at [223, 152] on span "Этапы" at bounding box center [211, 144] width 70 height 18
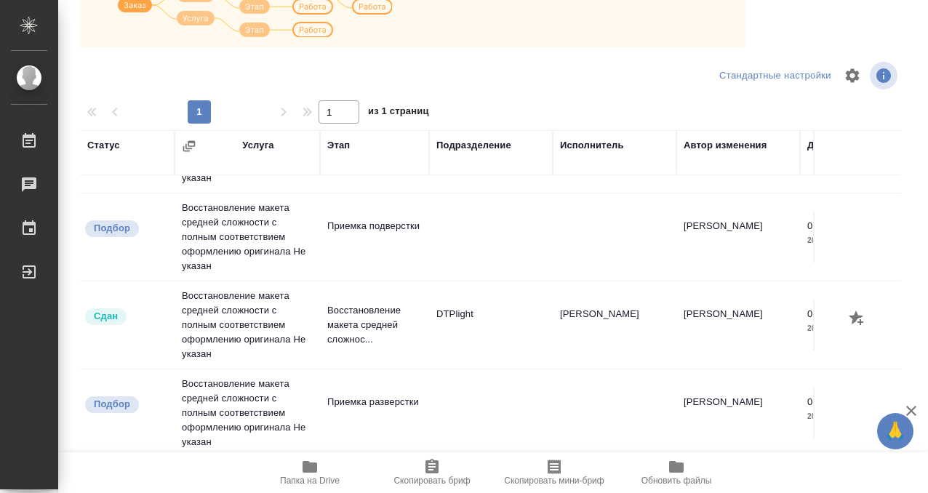
scroll to position [250, 0]
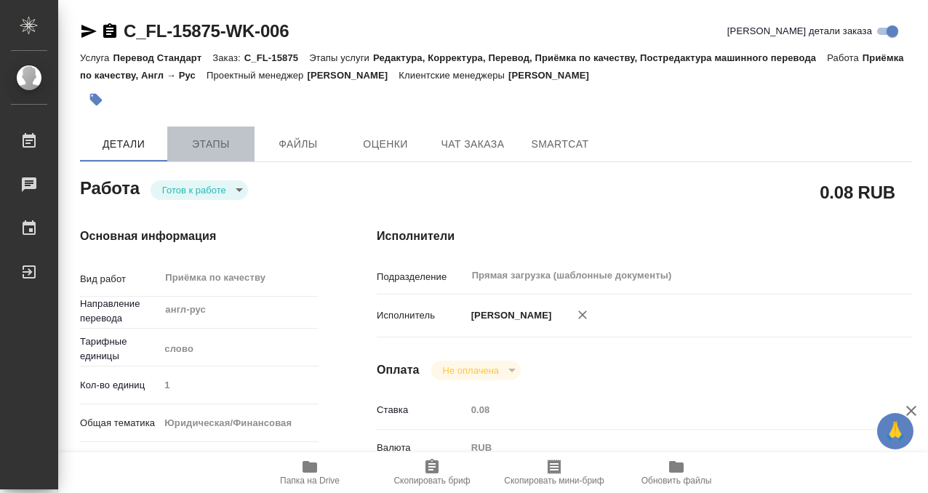
click at [207, 153] on button "Этапы" at bounding box center [210, 144] width 87 height 35
